Goal: Task Accomplishment & Management: Use online tool/utility

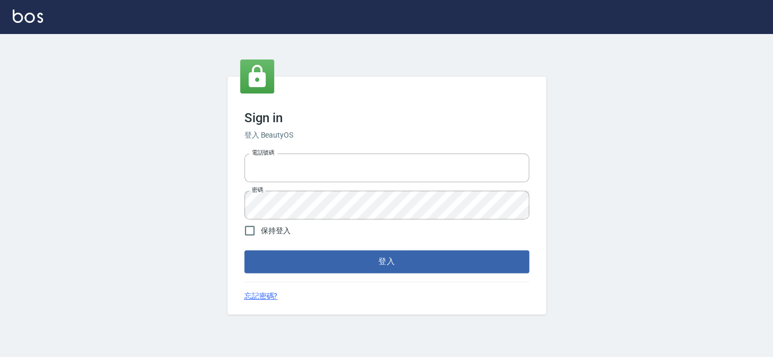
type input "27151227"
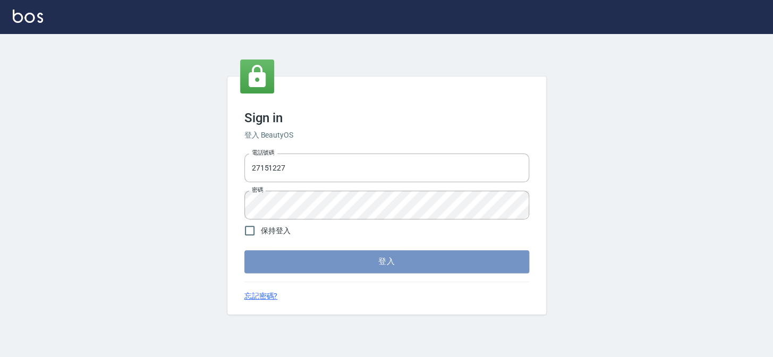
click at [398, 258] on button "登入" at bounding box center [386, 261] width 285 height 22
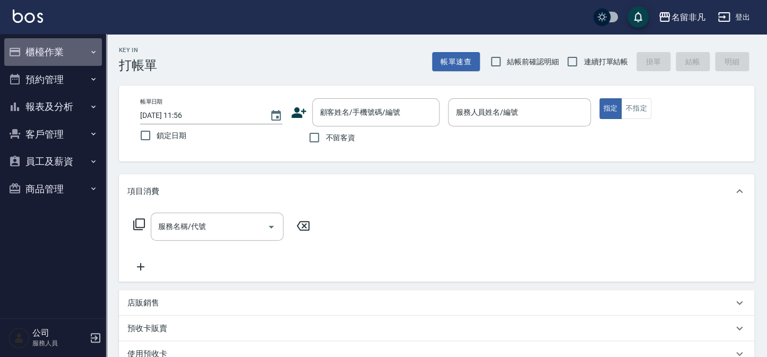
click at [64, 50] on button "櫃檯作業" at bounding box center [53, 52] width 98 height 28
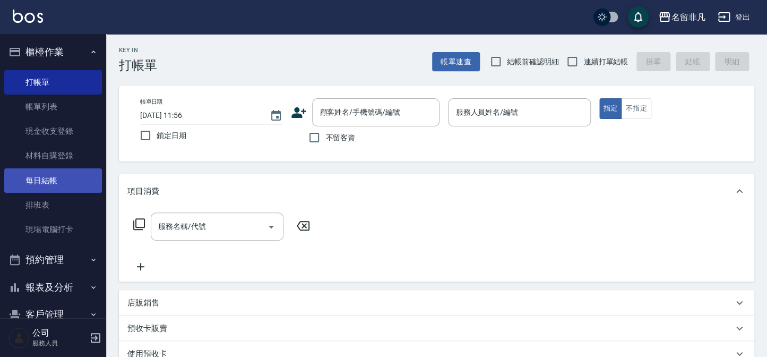
click at [58, 178] on link "每日結帳" at bounding box center [53, 180] width 98 height 24
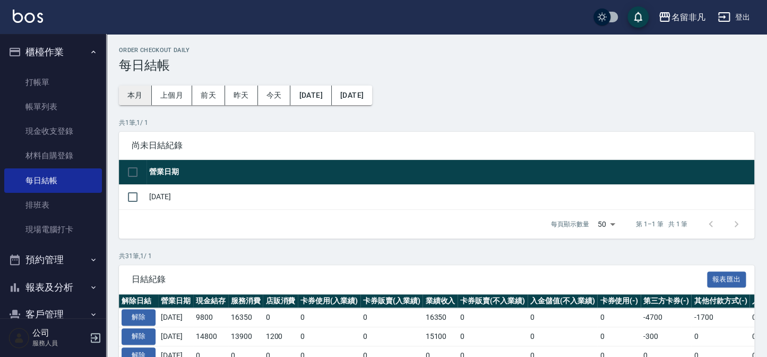
click at [134, 92] on button "本月" at bounding box center [135, 95] width 33 height 20
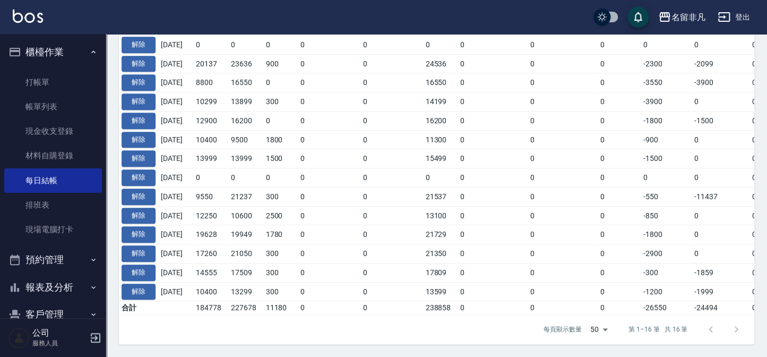
scroll to position [316, 0]
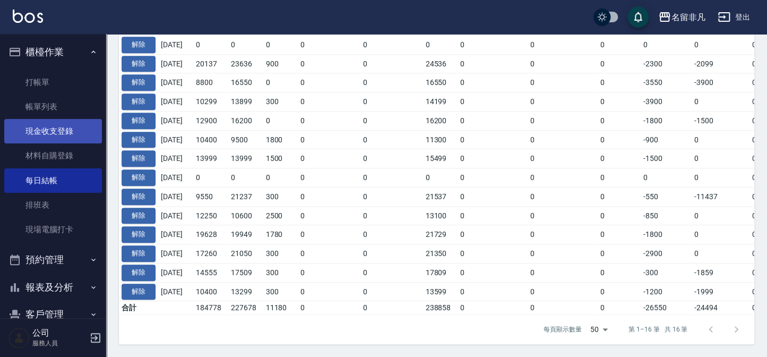
click at [22, 127] on link "現金收支登錄" at bounding box center [53, 131] width 98 height 24
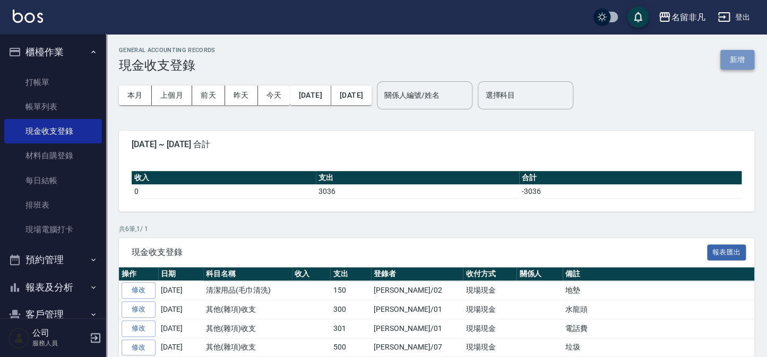
click at [741, 58] on button "新增" at bounding box center [738, 60] width 34 height 20
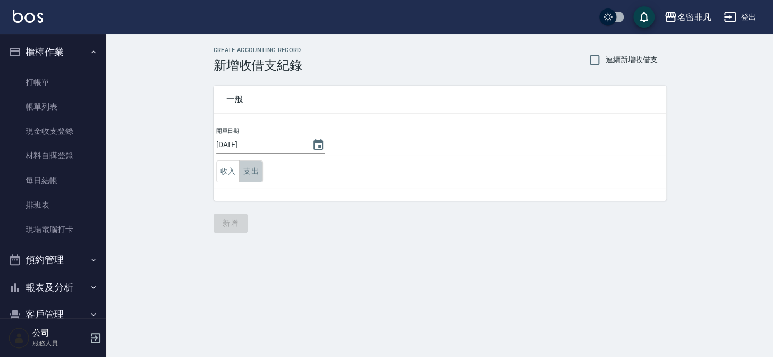
click at [246, 167] on button "支出" at bounding box center [251, 171] width 24 height 22
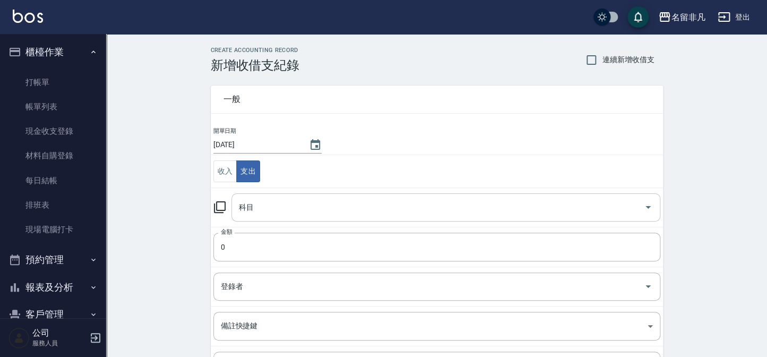
click at [269, 212] on input "科目" at bounding box center [438, 207] width 404 height 19
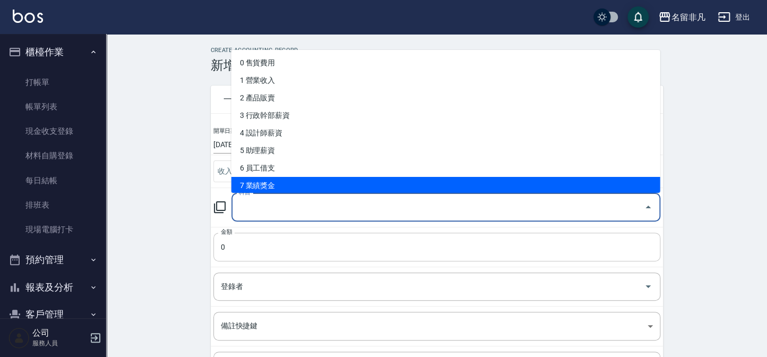
click at [276, 251] on input "0" at bounding box center [436, 247] width 447 height 29
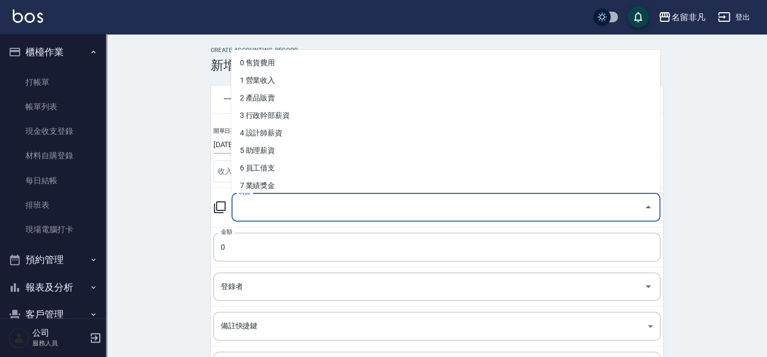
click at [264, 202] on input "科目" at bounding box center [438, 207] width 404 height 19
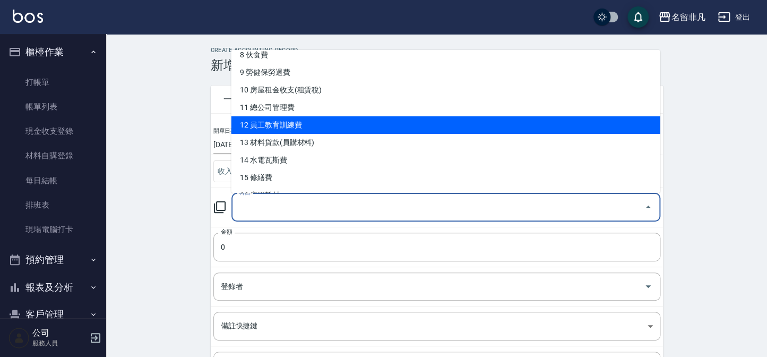
scroll to position [241, 0]
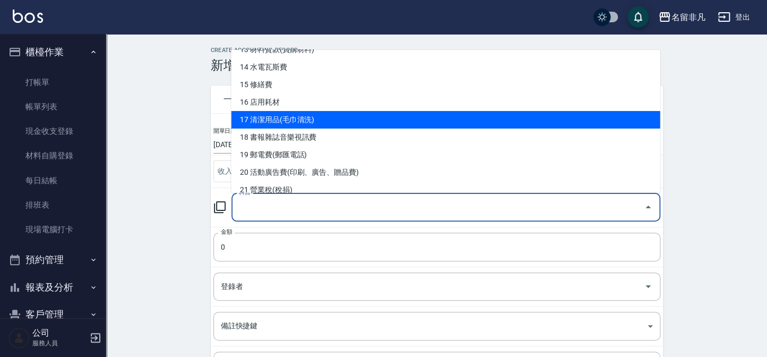
click at [284, 122] on li "17 清潔用品(毛巾清洗)" at bounding box center [445, 120] width 429 height 18
type input "17 清潔用品(毛巾清洗)"
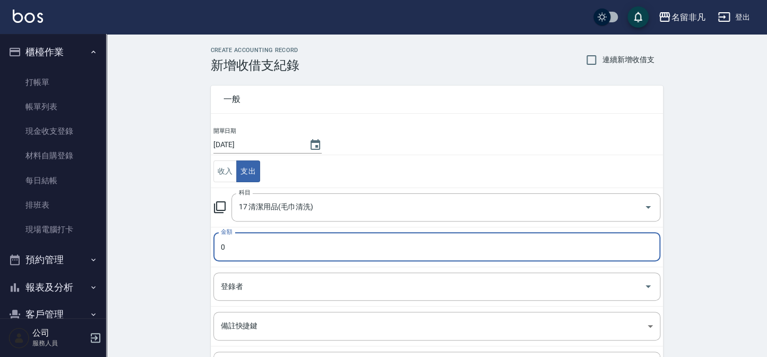
drag, startPoint x: 252, startPoint y: 246, endPoint x: 272, endPoint y: 230, distance: 26.0
click at [253, 246] on input "0" at bounding box center [436, 247] width 447 height 29
type input "300"
click at [252, 289] on input "登錄者" at bounding box center [429, 286] width 422 height 19
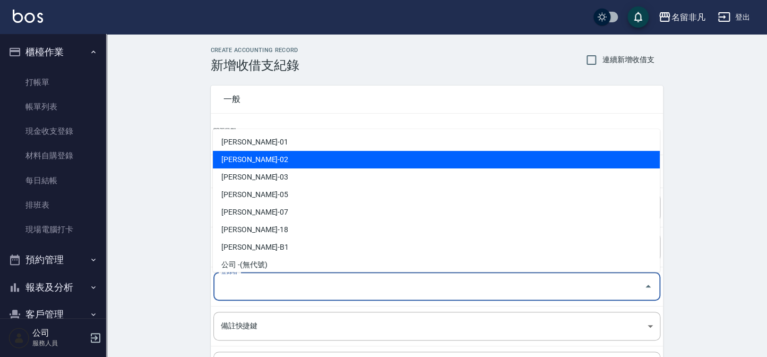
click at [276, 155] on li "[PERSON_NAME]-02" at bounding box center [436, 160] width 447 height 18
type input "[PERSON_NAME]-02"
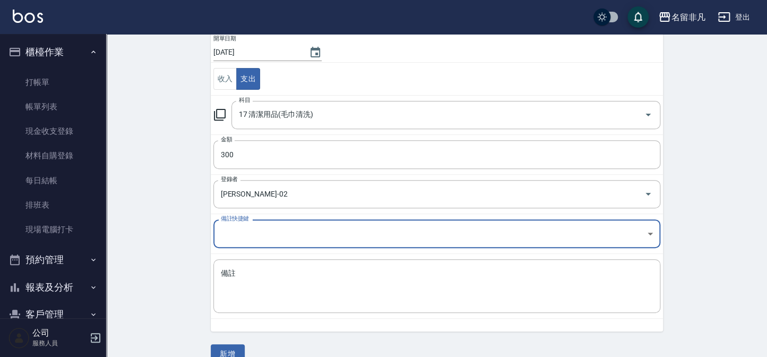
scroll to position [96, 0]
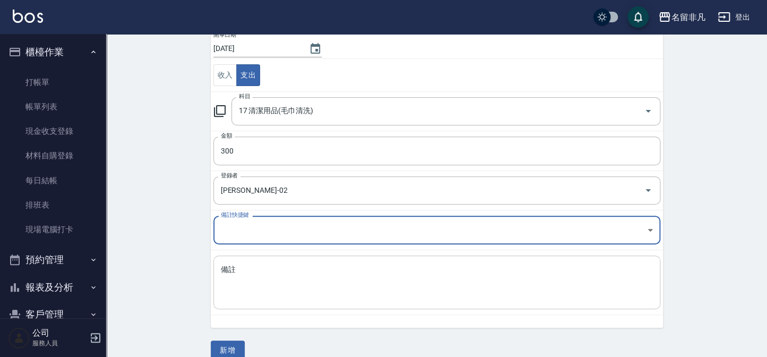
click at [251, 281] on textarea "備註" at bounding box center [437, 282] width 432 height 36
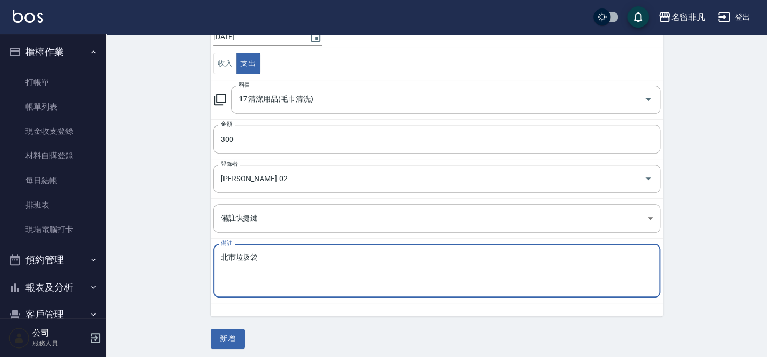
scroll to position [112, 0]
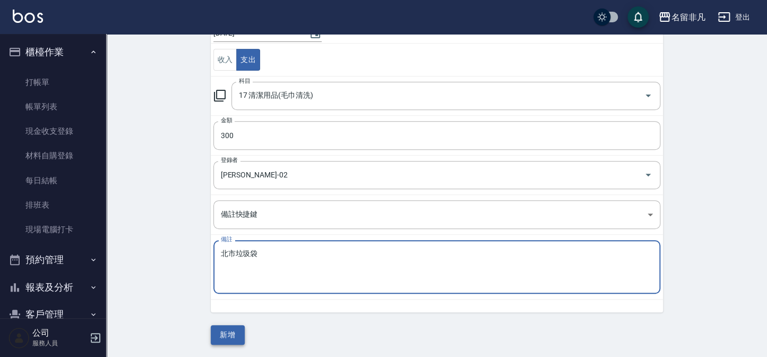
type textarea "北市垃圾袋"
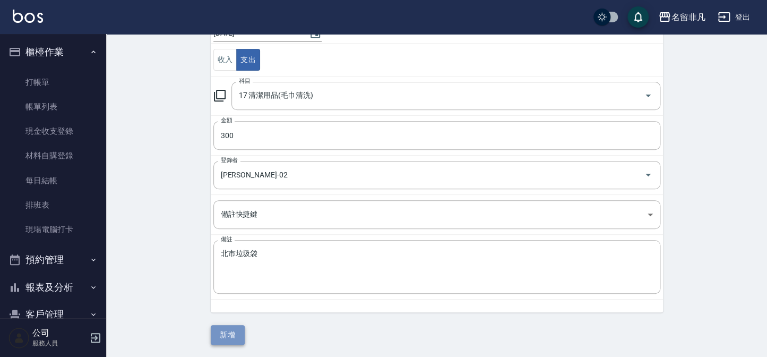
click at [228, 335] on button "新增" at bounding box center [228, 335] width 34 height 20
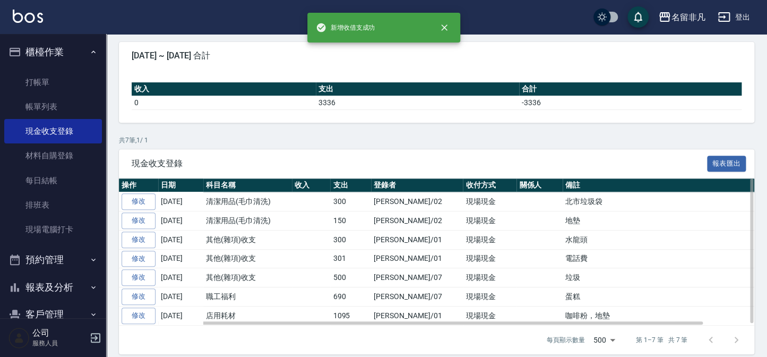
scroll to position [96, 0]
